Goal: Task Accomplishment & Management: Manage account settings

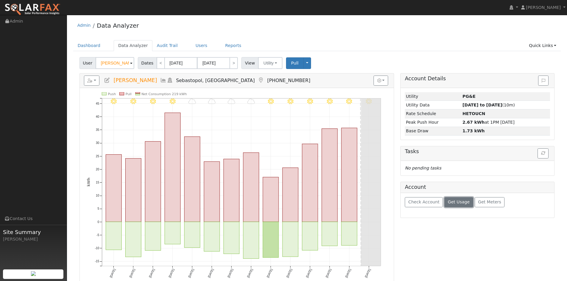
click at [469, 204] on span "Get Usage" at bounding box center [459, 202] width 22 height 5
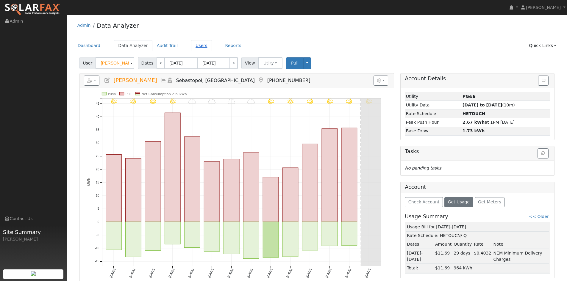
click at [212, 49] on link "Users" at bounding box center [201, 45] width 21 height 11
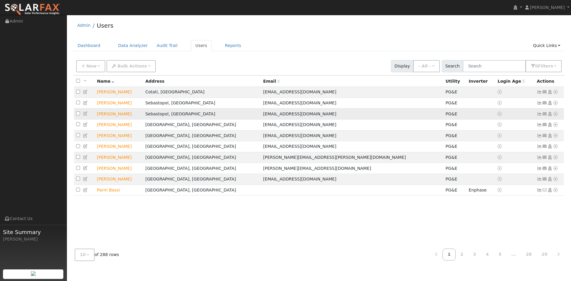
click at [553, 116] on icon at bounding box center [555, 114] width 5 height 4
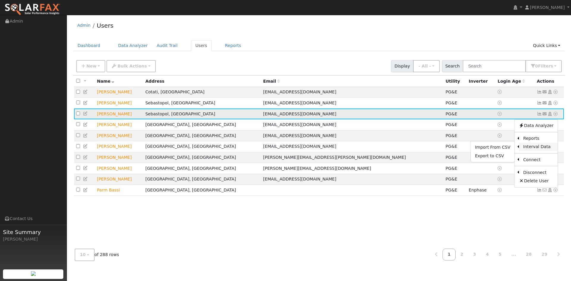
click at [536, 151] on link "Interval Data" at bounding box center [538, 147] width 39 height 8
click at [553, 116] on icon at bounding box center [555, 114] width 5 height 4
click at [483, 160] on link "Export to CSV" at bounding box center [493, 156] width 44 height 8
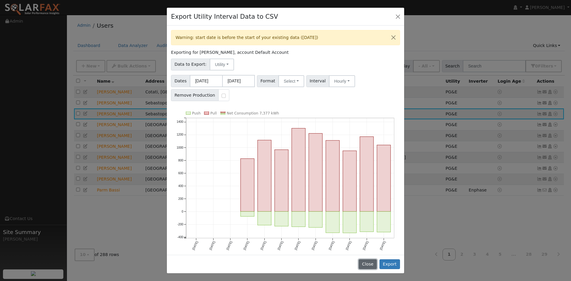
click at [364, 259] on button "Close" at bounding box center [368, 264] width 18 height 10
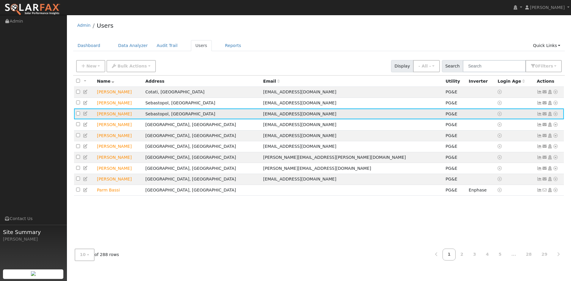
click at [112, 120] on td "[PERSON_NAME]" at bounding box center [119, 114] width 48 height 11
click at [87, 116] on icon at bounding box center [85, 114] width 5 height 4
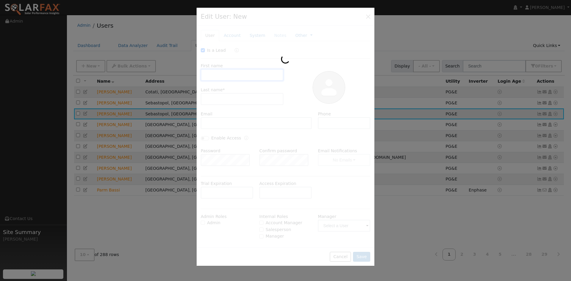
type input "[DATE]"
checkbox input "true"
type input "[PERSON_NAME]"
type input "Alden"
type input "[EMAIL_ADDRESS][DOMAIN_NAME]"
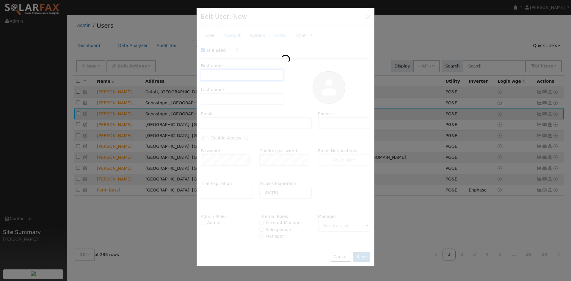
type input "[PHONE_NUMBER]"
type input "Default Account"
type input "[STREET_ADDRESS]"
type input "Sebastopol"
type input "CA"
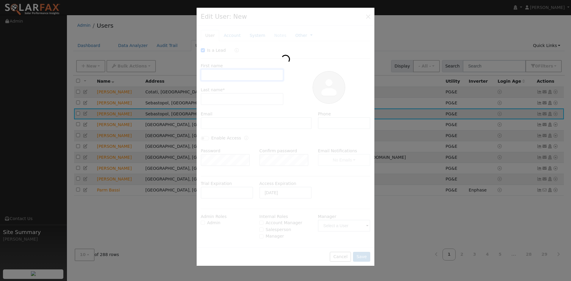
type input "95472"
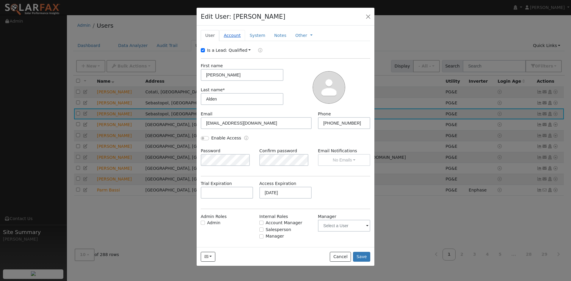
click at [245, 41] on link "Account" at bounding box center [232, 35] width 26 height 11
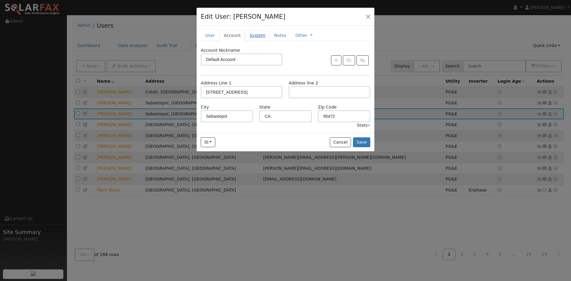
click at [266, 41] on link "System" at bounding box center [257, 35] width 25 height 11
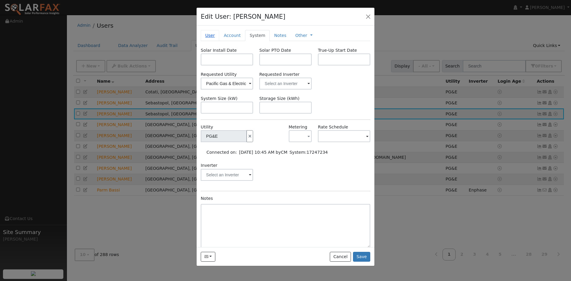
click at [214, 41] on link "User" at bounding box center [210, 35] width 18 height 11
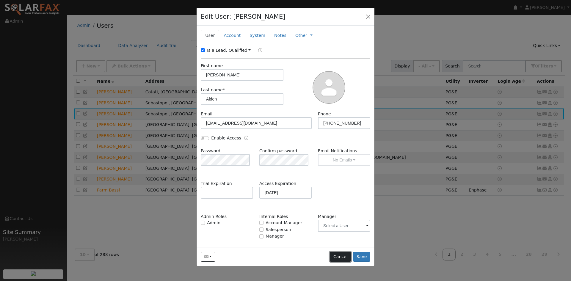
click at [332, 262] on button "Cancel" at bounding box center [340, 257] width 21 height 10
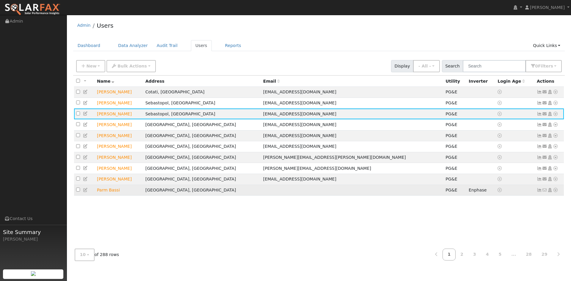
click at [322, 196] on td at bounding box center [352, 190] width 183 height 11
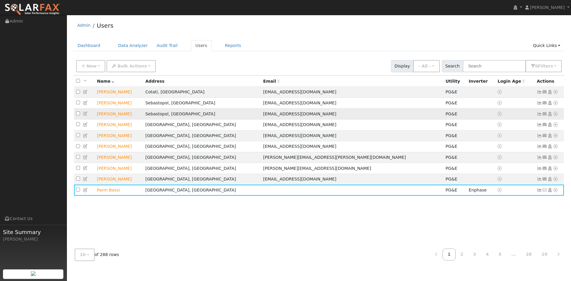
click at [553, 116] on icon at bounding box center [555, 114] width 5 height 4
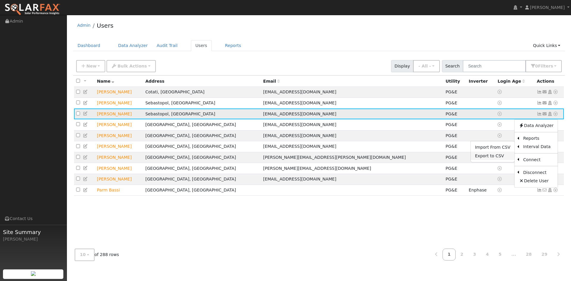
click at [476, 160] on link "Export to CSV" at bounding box center [493, 156] width 44 height 8
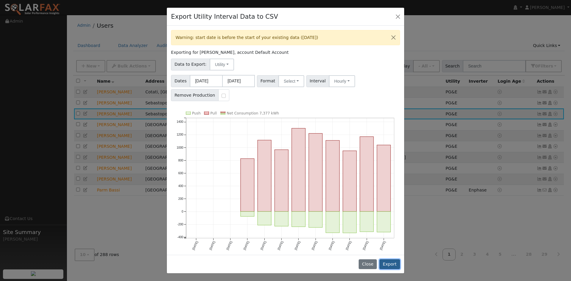
click at [386, 261] on button "Export" at bounding box center [389, 264] width 21 height 10
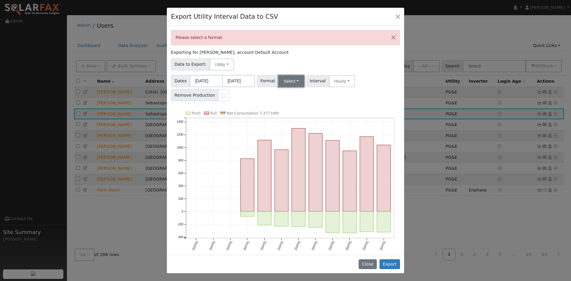
click at [299, 87] on button "Select" at bounding box center [291, 81] width 26 height 12
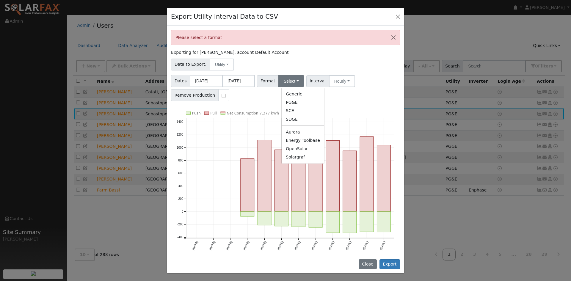
click at [309, 161] on link "Solargraf" at bounding box center [303, 157] width 43 height 8
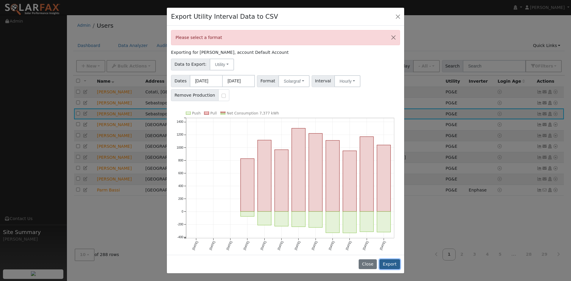
click at [389, 259] on button "Export" at bounding box center [389, 264] width 21 height 10
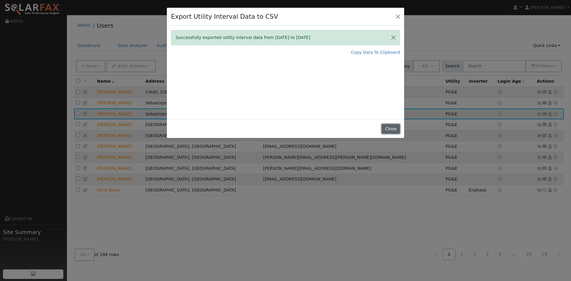
click at [390, 134] on button "Close" at bounding box center [391, 129] width 18 height 10
